Goal: Task Accomplishment & Management: Manage account settings

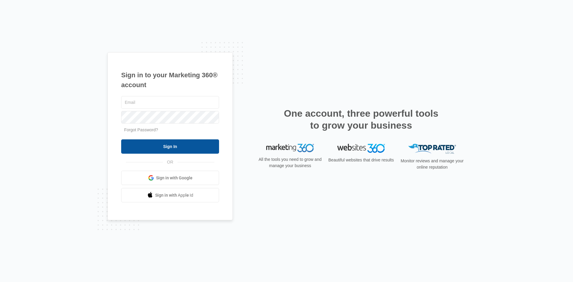
type input "[EMAIL_ADDRESS][DOMAIN_NAME]"
click at [151, 144] on input "Sign In" at bounding box center [170, 146] width 98 height 14
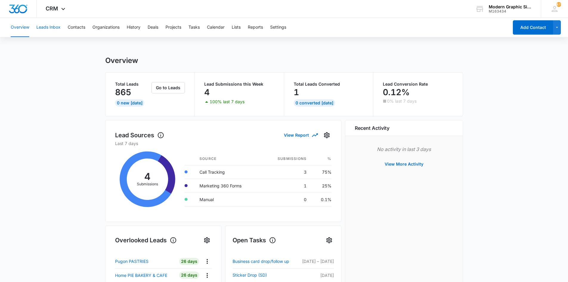
click at [58, 24] on button "Leads Inbox" at bounding box center [48, 27] width 24 height 19
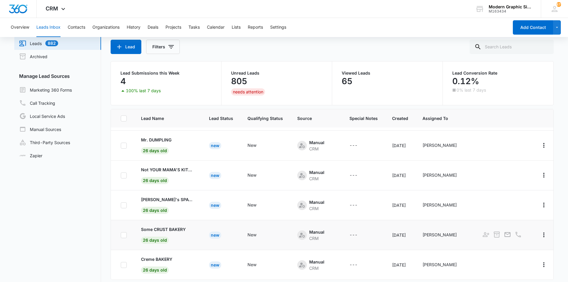
scroll to position [47, 0]
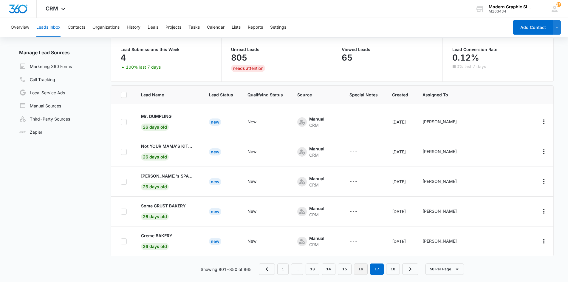
click at [365, 268] on link "16" at bounding box center [361, 268] width 14 height 11
click at [332, 271] on link "14" at bounding box center [329, 268] width 14 height 11
click at [322, 271] on link "13" at bounding box center [321, 268] width 14 height 11
click at [322, 272] on link "12" at bounding box center [321, 268] width 14 height 11
click at [304, 271] on link "10" at bounding box center [305, 268] width 14 height 11
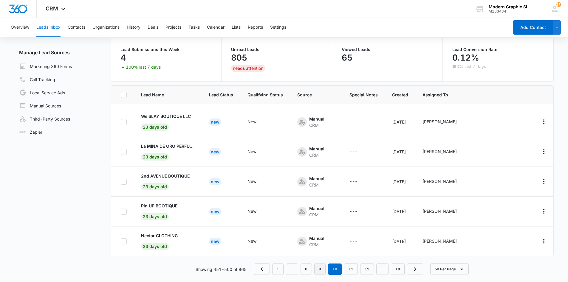
click at [317, 272] on link "9" at bounding box center [319, 268] width 11 height 11
click at [319, 271] on link "8" at bounding box center [321, 268] width 11 height 11
click at [307, 273] on link "6" at bounding box center [308, 268] width 11 height 11
click at [452, 267] on button "50 Per Page" at bounding box center [446, 268] width 38 height 11
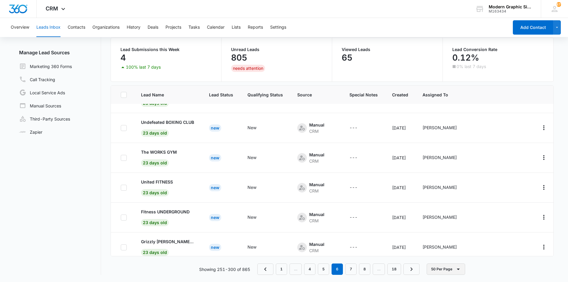
scroll to position [1165, 0]
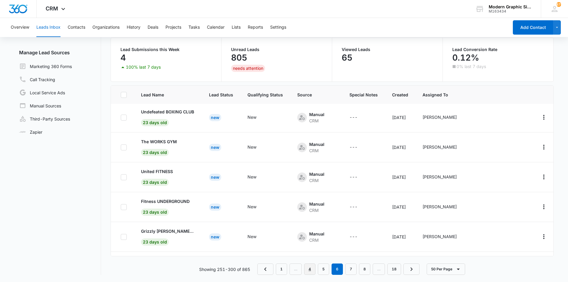
click at [308, 271] on link "4" at bounding box center [309, 268] width 11 height 11
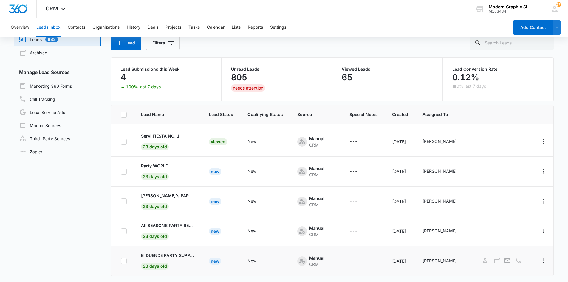
scroll to position [47, 0]
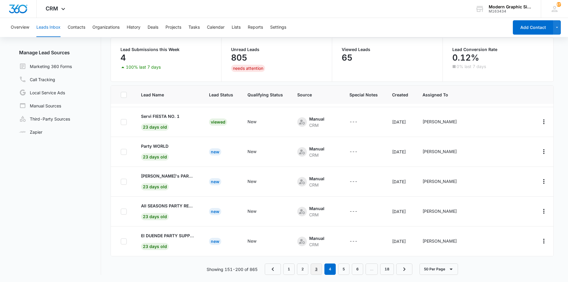
click at [317, 270] on link "3" at bounding box center [316, 268] width 11 height 11
click at [345, 268] on link "5" at bounding box center [343, 268] width 11 height 11
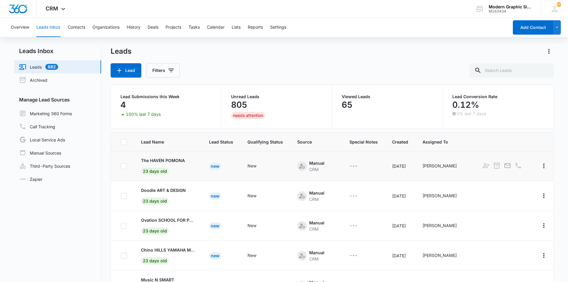
scroll to position [805, 0]
click at [182, 160] on p "The GLASS HOUSE CONCERT HALL" at bounding box center [167, 160] width 52 height 6
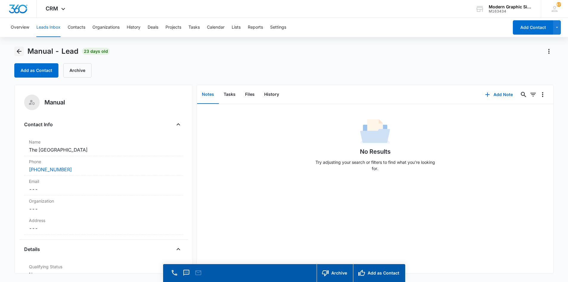
click at [16, 52] on icon "Back" at bounding box center [19, 51] width 7 height 7
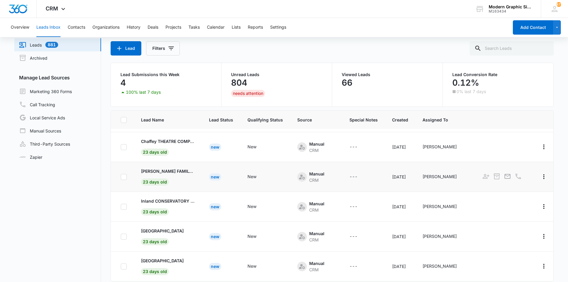
scroll to position [47, 0]
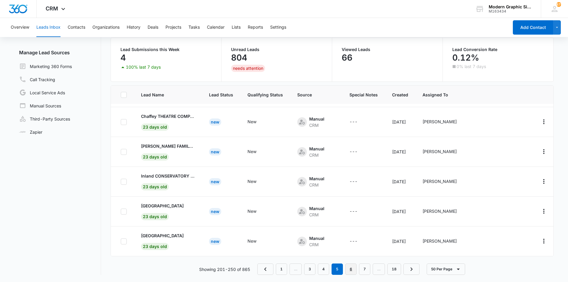
click at [354, 270] on link "6" at bounding box center [350, 268] width 11 height 11
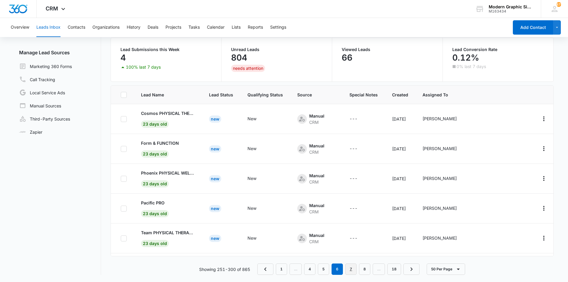
click at [355, 273] on link "7" at bounding box center [350, 268] width 11 height 11
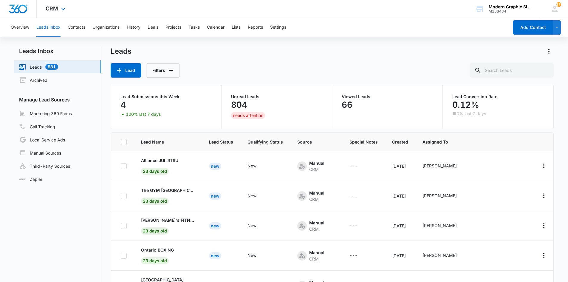
scroll to position [209, 0]
